Goal: Check status: Check status

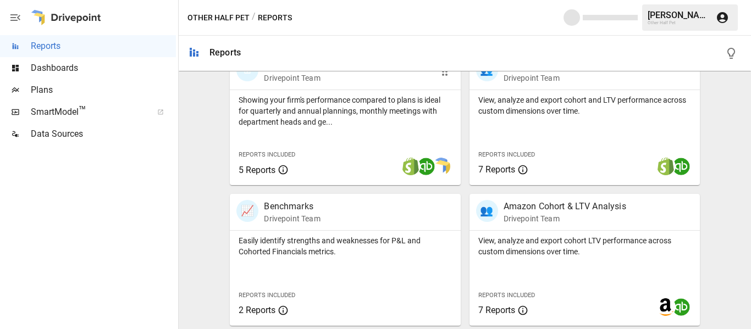
scroll to position [495, 0]
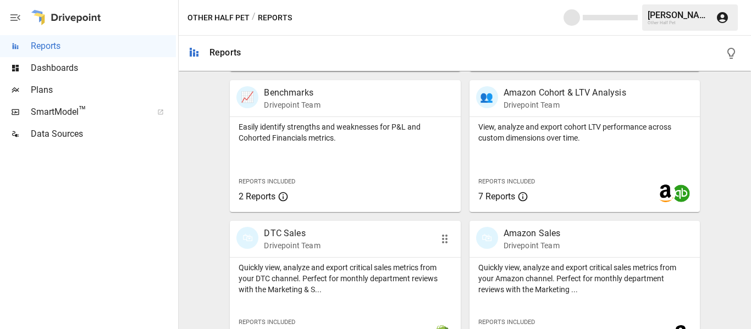
click at [294, 231] on p "DTC Sales" at bounding box center [292, 233] width 56 height 13
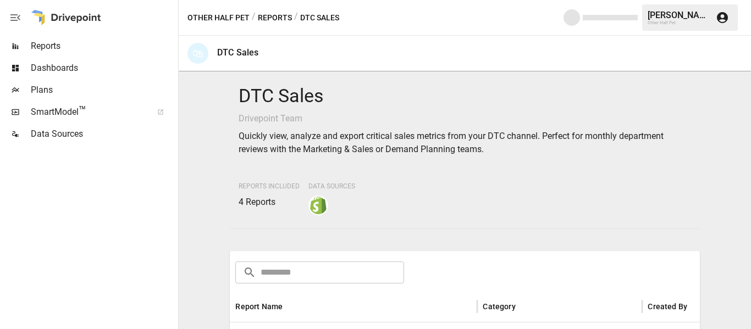
scroll to position [220, 0]
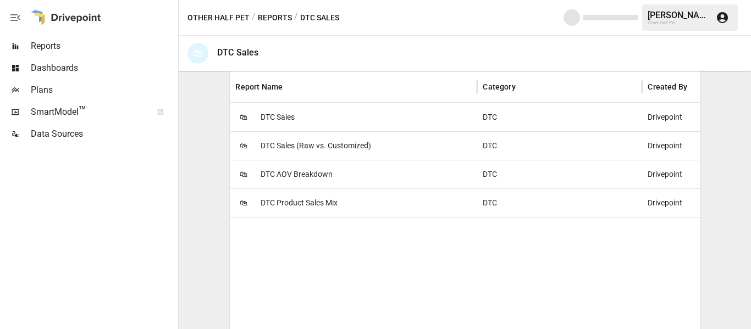
click at [317, 197] on span "DTC Product Sales Mix" at bounding box center [299, 203] width 77 height 28
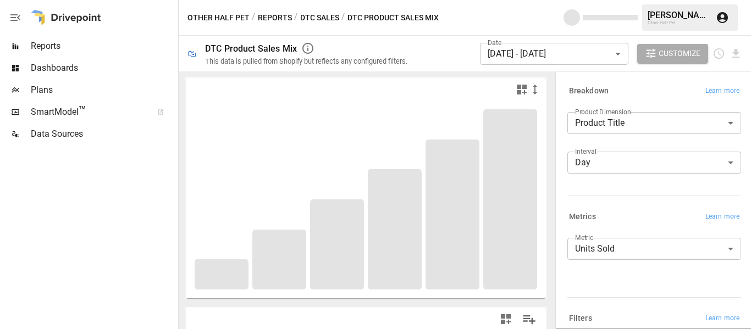
click at [508, 0] on body "**********" at bounding box center [375, 0] width 751 height 0
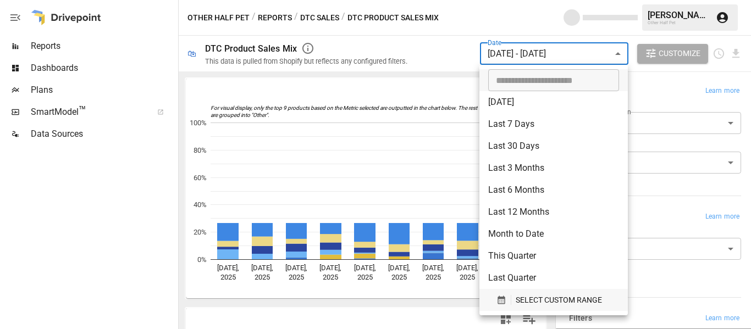
click at [562, 306] on span "SELECT CUSTOM RANGE" at bounding box center [559, 301] width 86 height 14
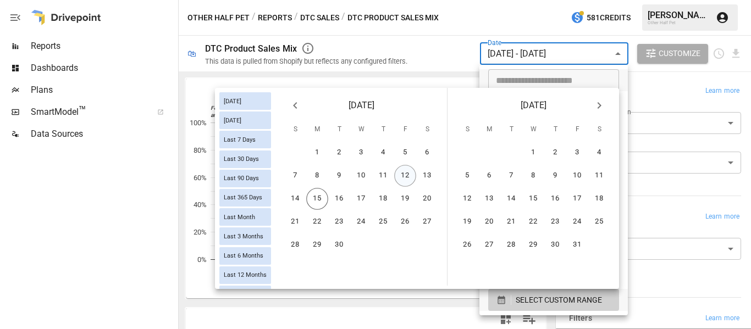
click at [405, 170] on button "12" at bounding box center [405, 176] width 22 height 22
click at [298, 200] on button "14" at bounding box center [295, 199] width 22 height 22
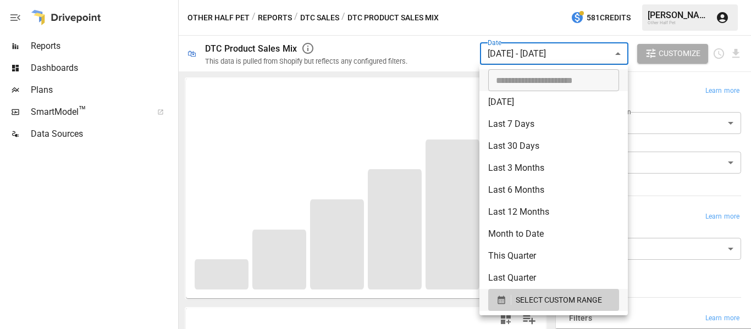
click at [434, 38] on div at bounding box center [375, 164] width 751 height 329
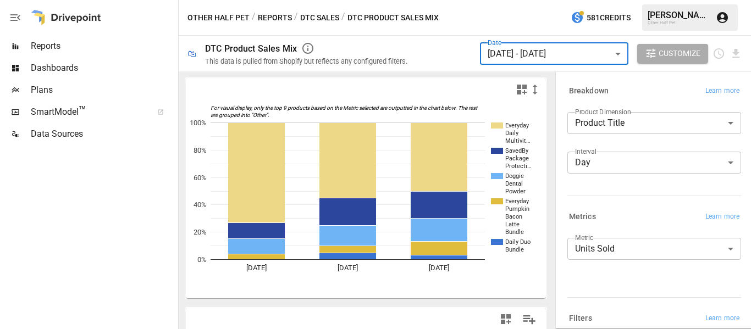
click at [274, 19] on button "Reports" at bounding box center [275, 18] width 34 height 14
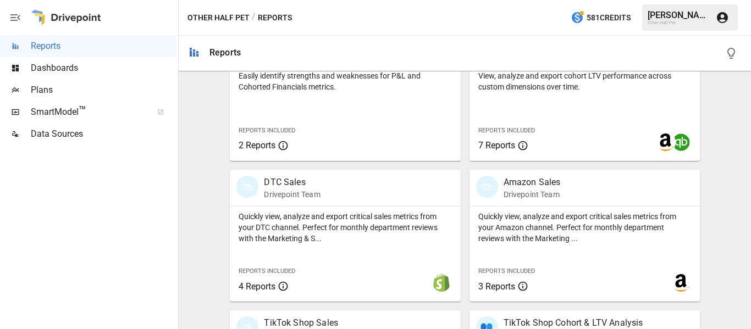
scroll to position [660, 0]
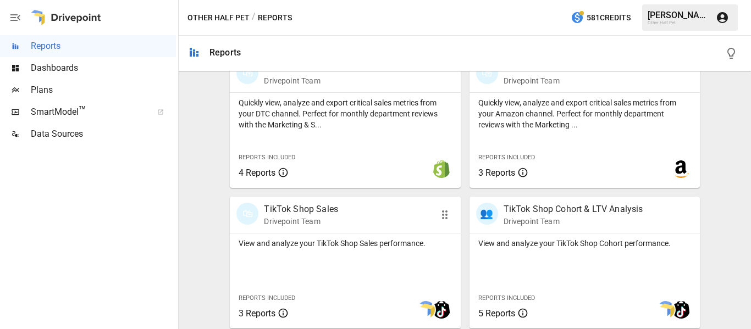
click at [327, 210] on p "TikTok Shop Sales" at bounding box center [301, 209] width 74 height 13
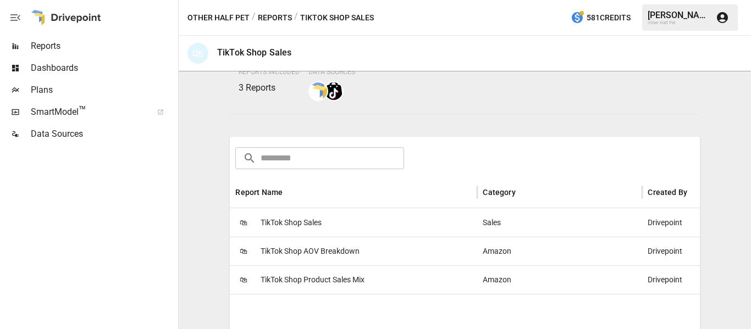
scroll to position [241, 0]
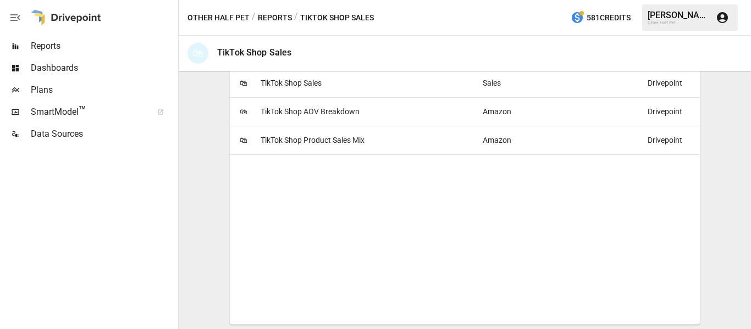
click at [313, 143] on span "TikTok Shop Product Sales Mix" at bounding box center [313, 140] width 104 height 28
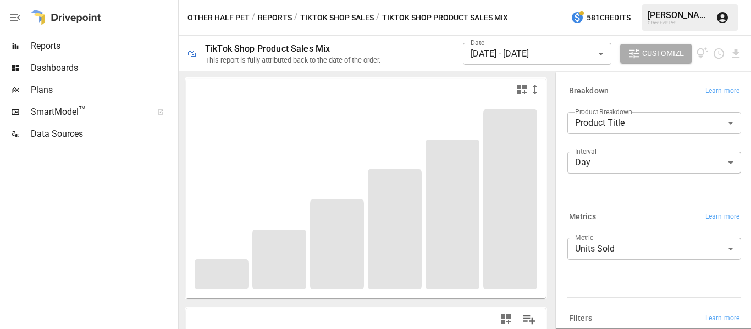
click at [574, 0] on body "**********" at bounding box center [375, 0] width 751 height 0
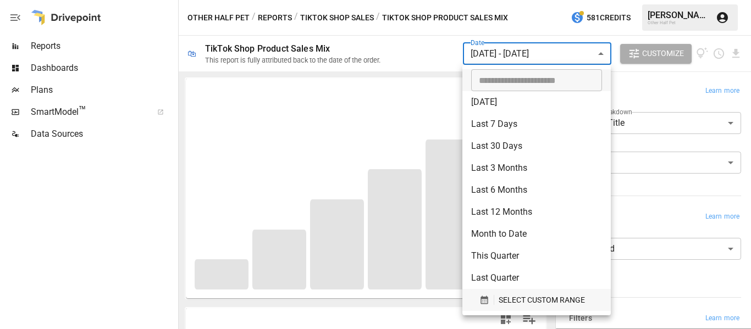
click at [536, 302] on span "SELECT CUSTOM RANGE" at bounding box center [542, 301] width 86 height 14
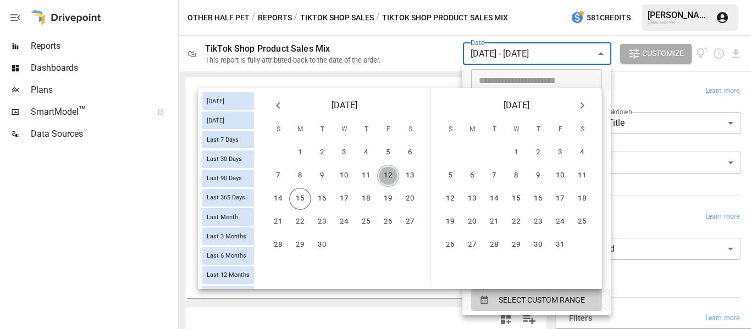
click at [386, 179] on button "12" at bounding box center [388, 176] width 22 height 22
click at [283, 202] on button "14" at bounding box center [278, 199] width 22 height 22
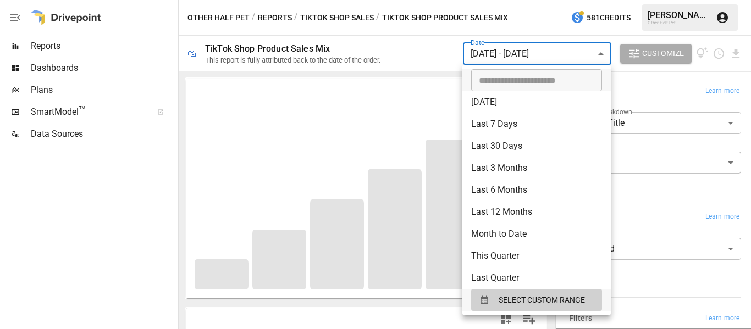
click at [407, 318] on div at bounding box center [375, 164] width 751 height 329
